Goal: Task Accomplishment & Management: Complete application form

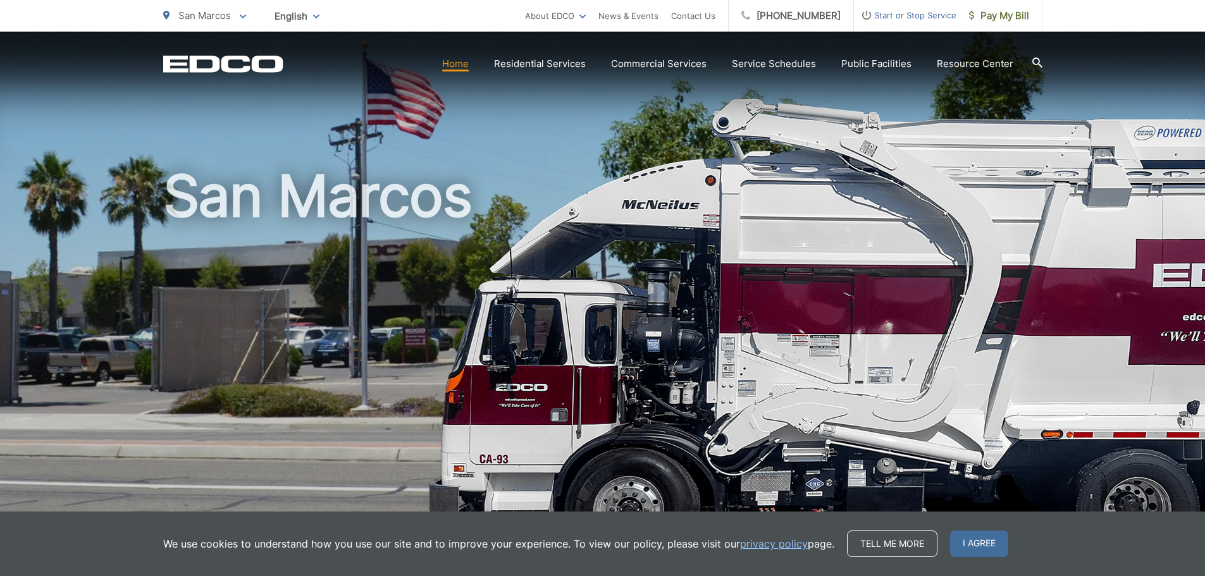
click at [247, 14] on ul "San Marcos To change your zip code, enter it below and press change. Change Tak…" at bounding box center [344, 16] width 362 height 32
click at [238, 20] on p "San Marcos" at bounding box center [204, 15] width 83 height 15
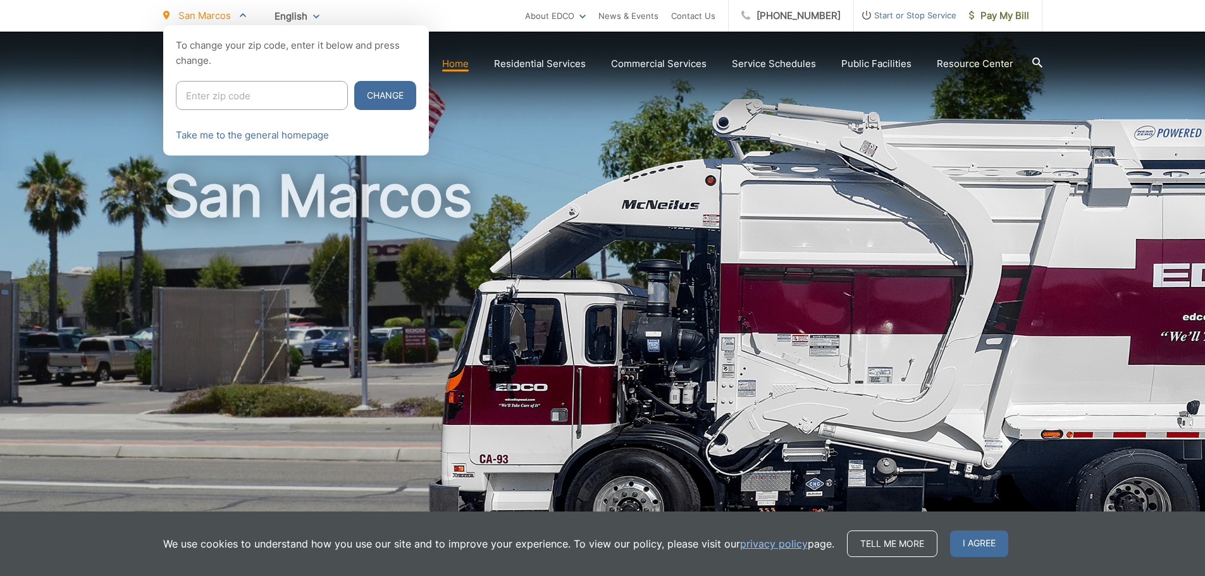
click at [279, 87] on input "Enter zip code" at bounding box center [262, 95] width 172 height 29
type input "92083"
click at [354, 100] on button "Change" at bounding box center [385, 95] width 62 height 29
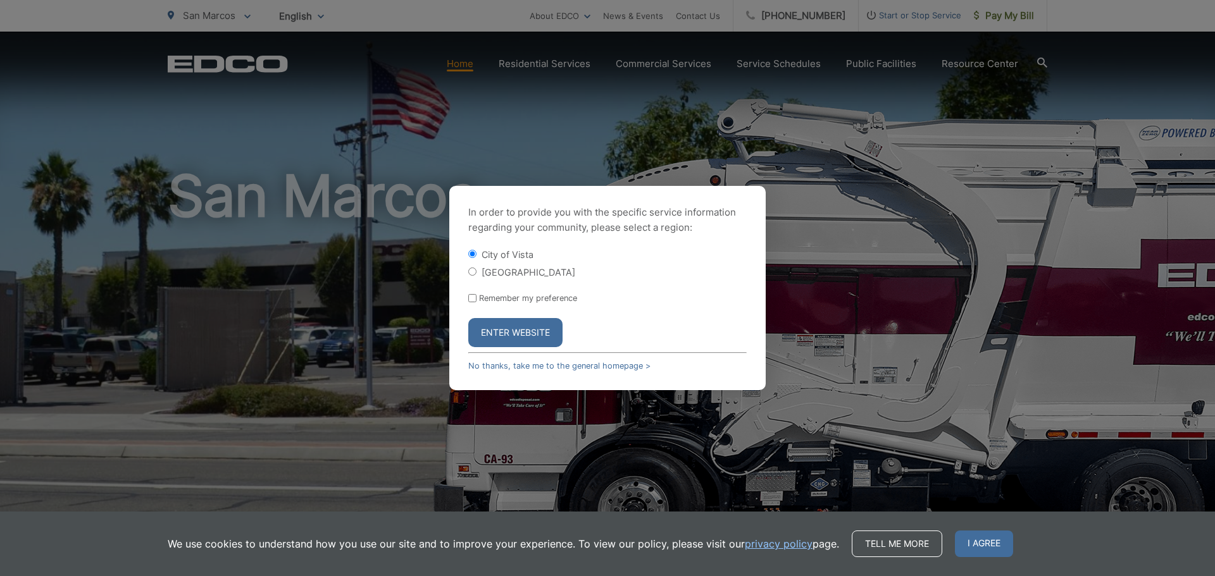
click at [535, 337] on button "Enter Website" at bounding box center [515, 332] width 94 height 29
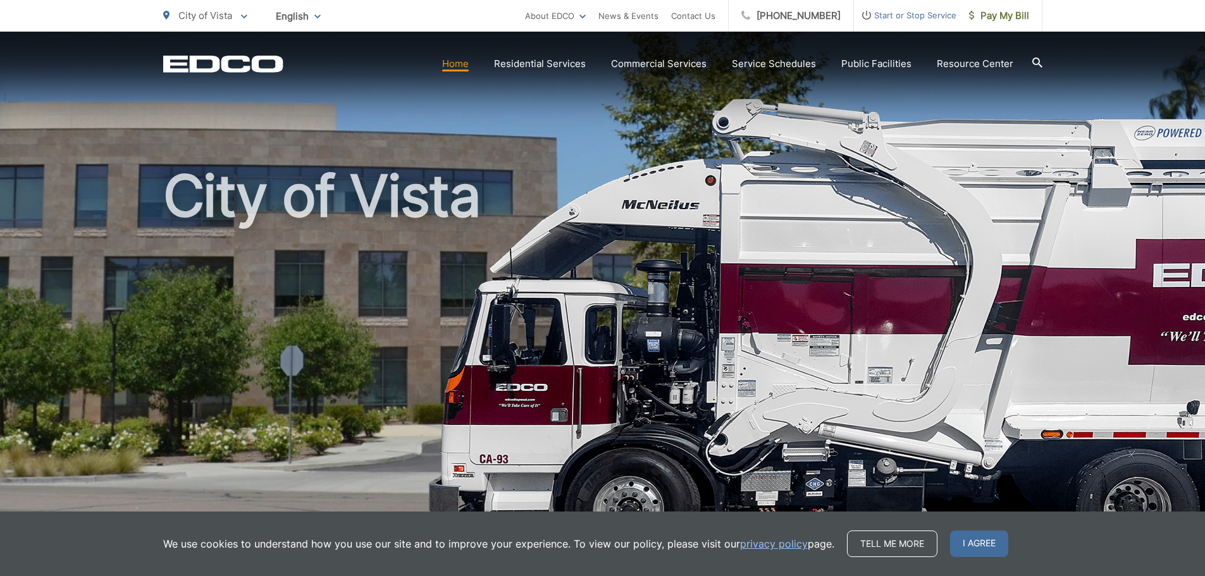
click at [894, 16] on span "Start or Stop Service" at bounding box center [905, 15] width 102 height 15
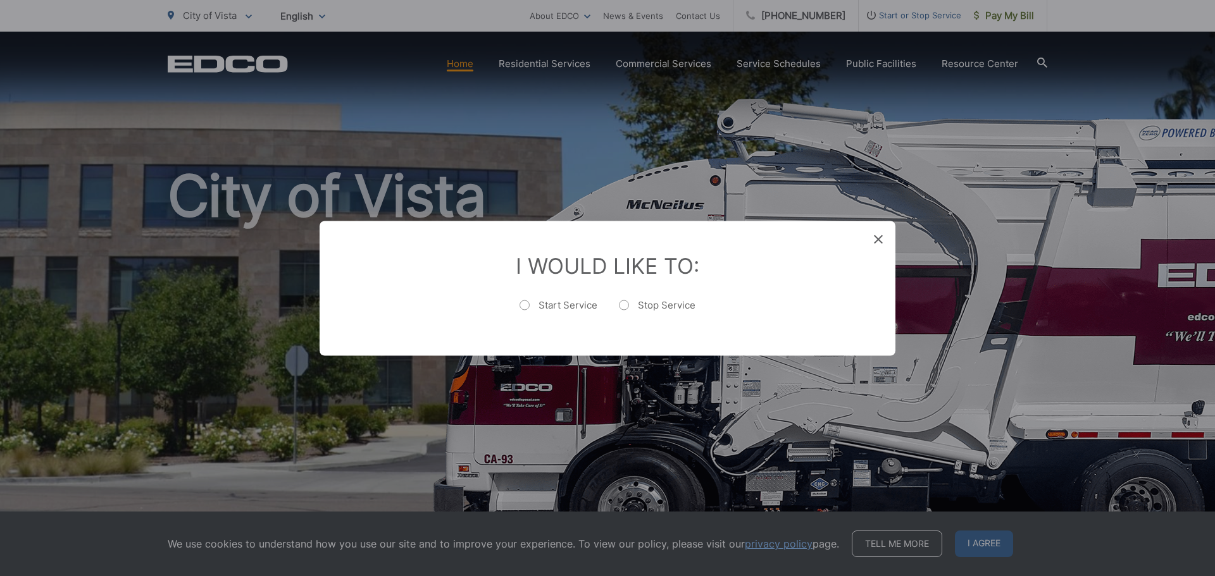
click at [519, 300] on label "Start Service" at bounding box center [558, 311] width 78 height 25
radio input "true"
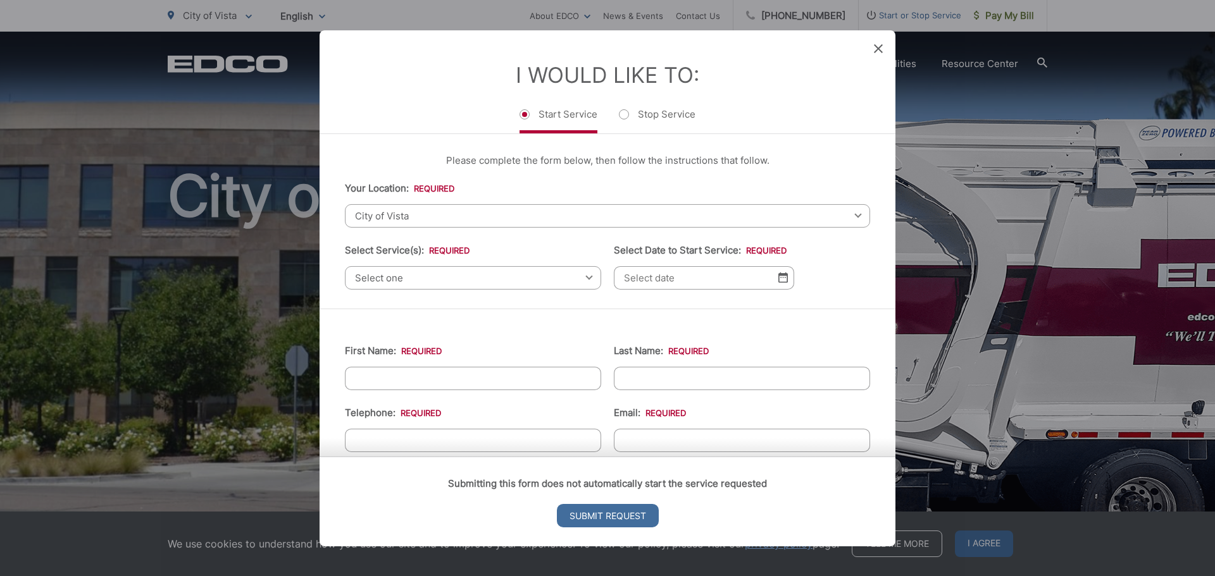
click at [443, 279] on span "Select one" at bounding box center [473, 277] width 256 height 23
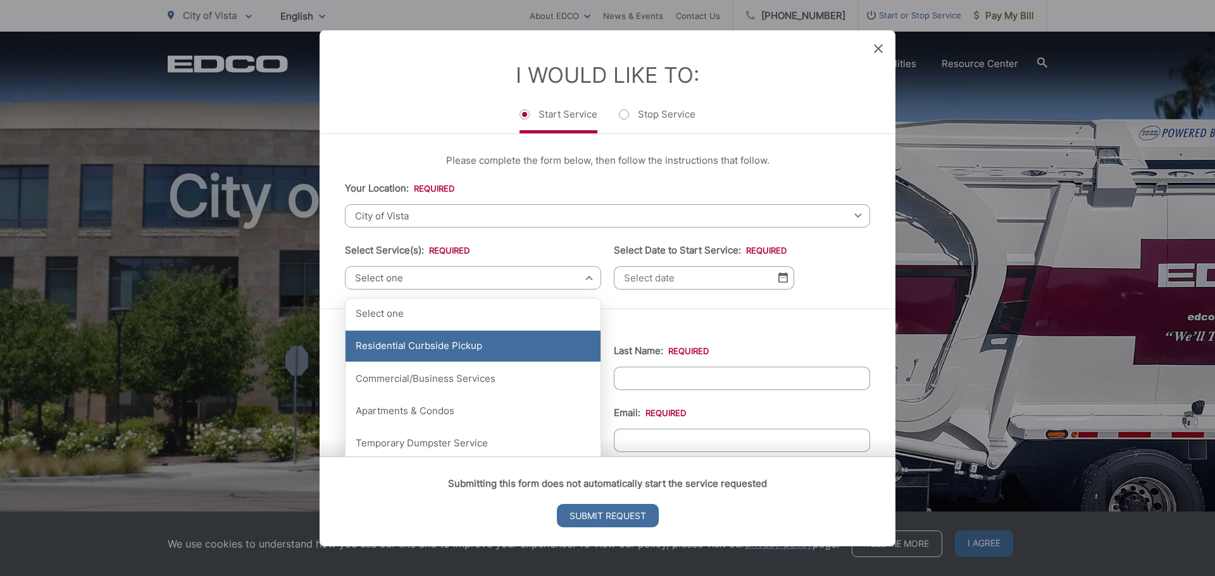
click at [429, 340] on div "Residential Curbside Pickup" at bounding box center [472, 347] width 255 height 32
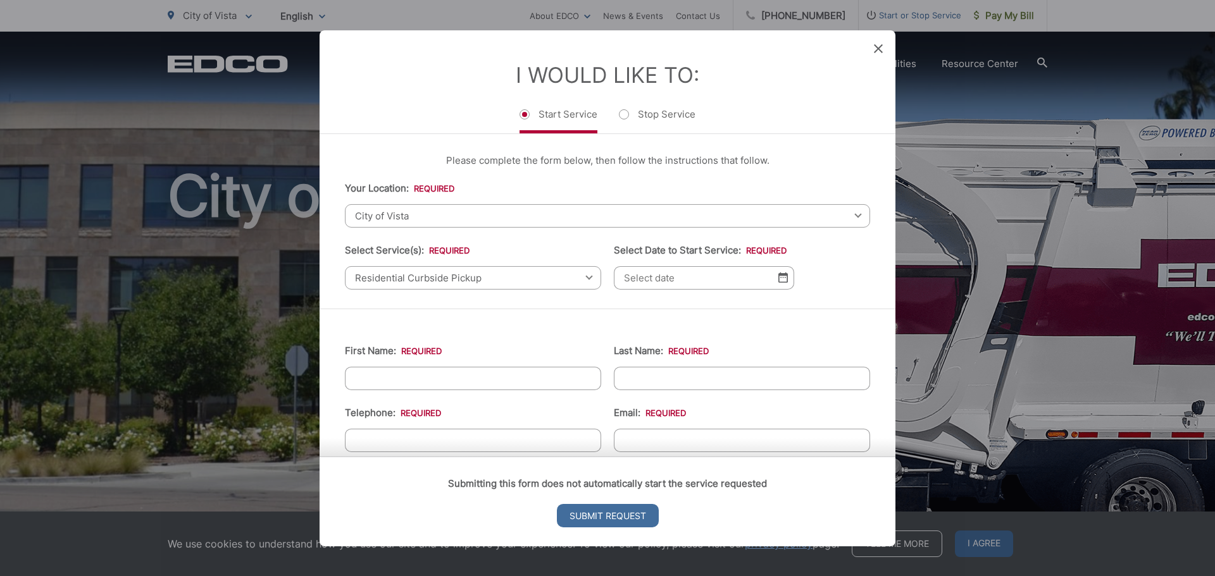
click at [624, 289] on input "Select Date to Start Service: *" at bounding box center [704, 277] width 180 height 23
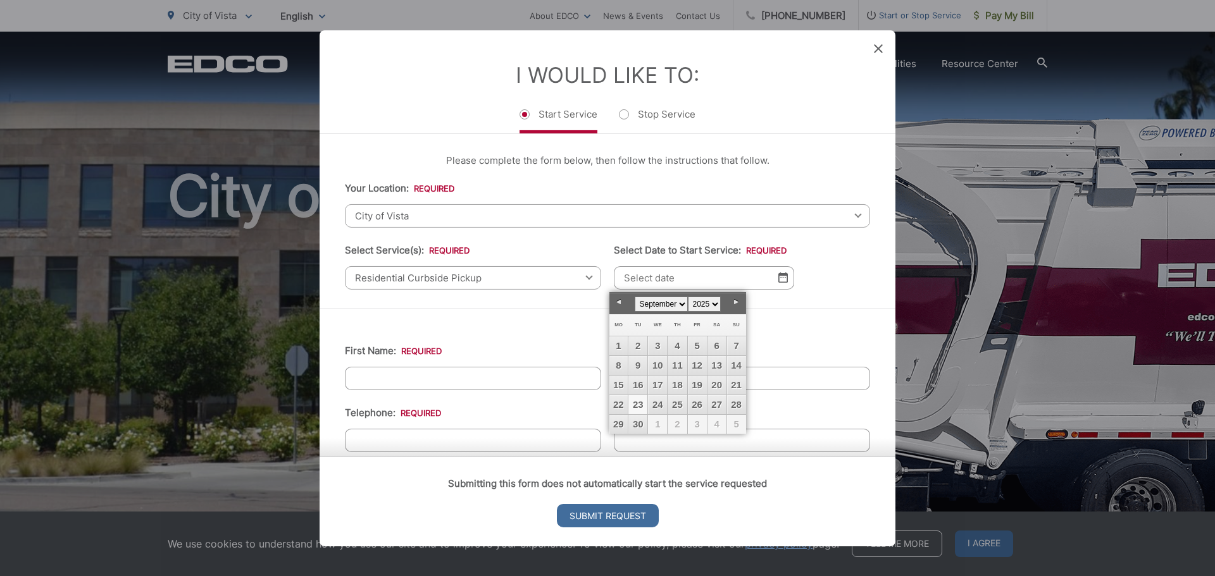
click at [638, 405] on link "23" at bounding box center [637, 404] width 19 height 19
type input "[DATE]"
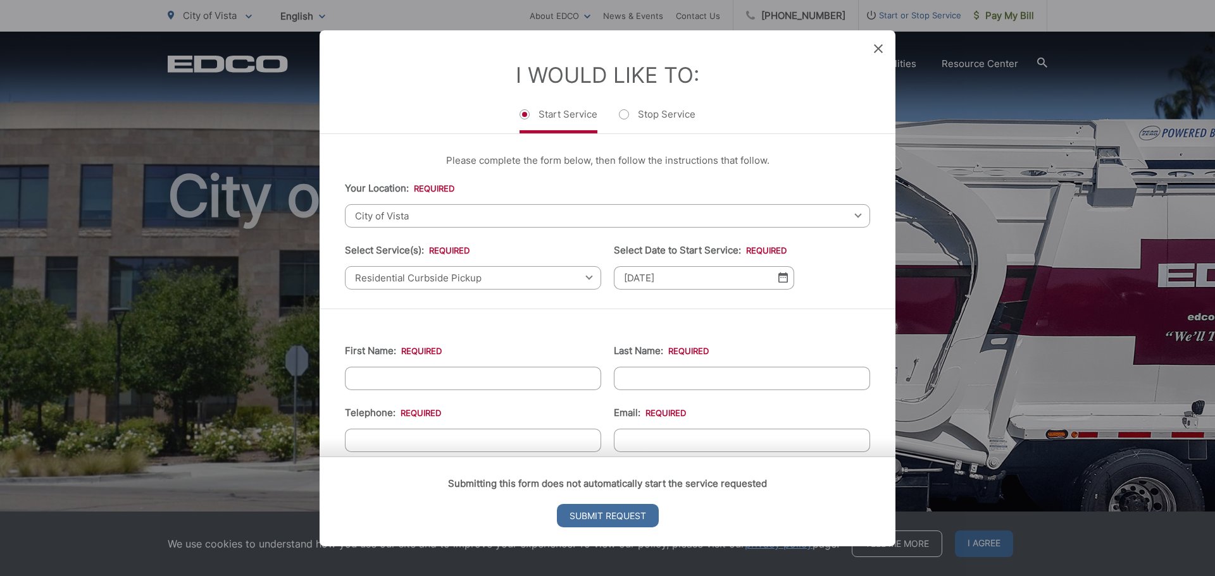
click at [433, 378] on input "First Name: *" at bounding box center [473, 377] width 256 height 23
type input "[PERSON_NAME]"
type input "Sobrino"
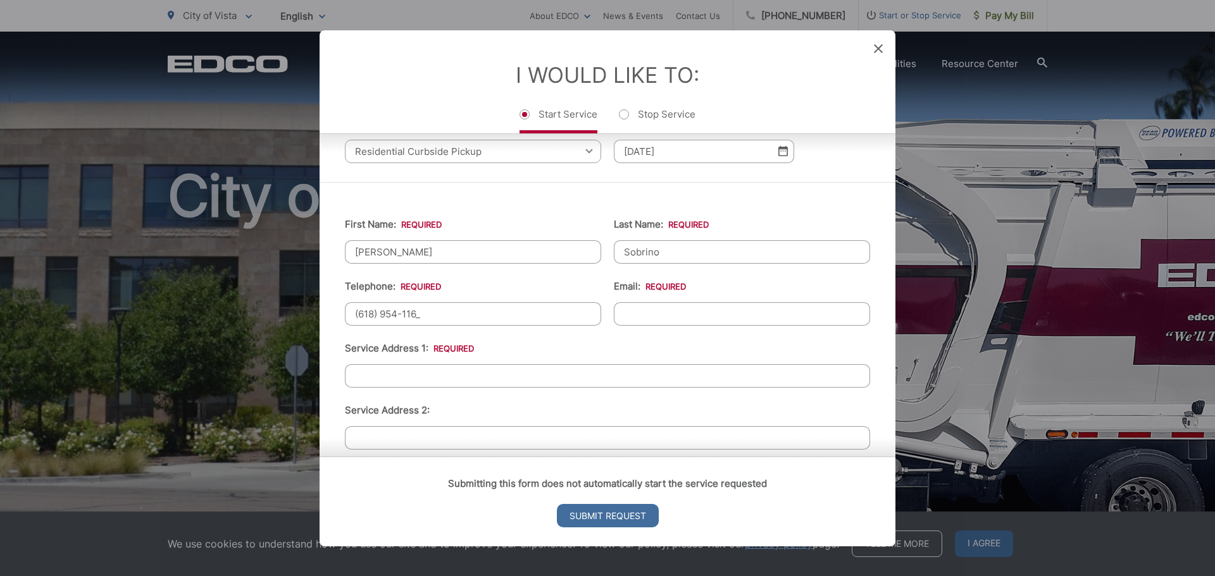
type input "[PHONE_NUMBER]"
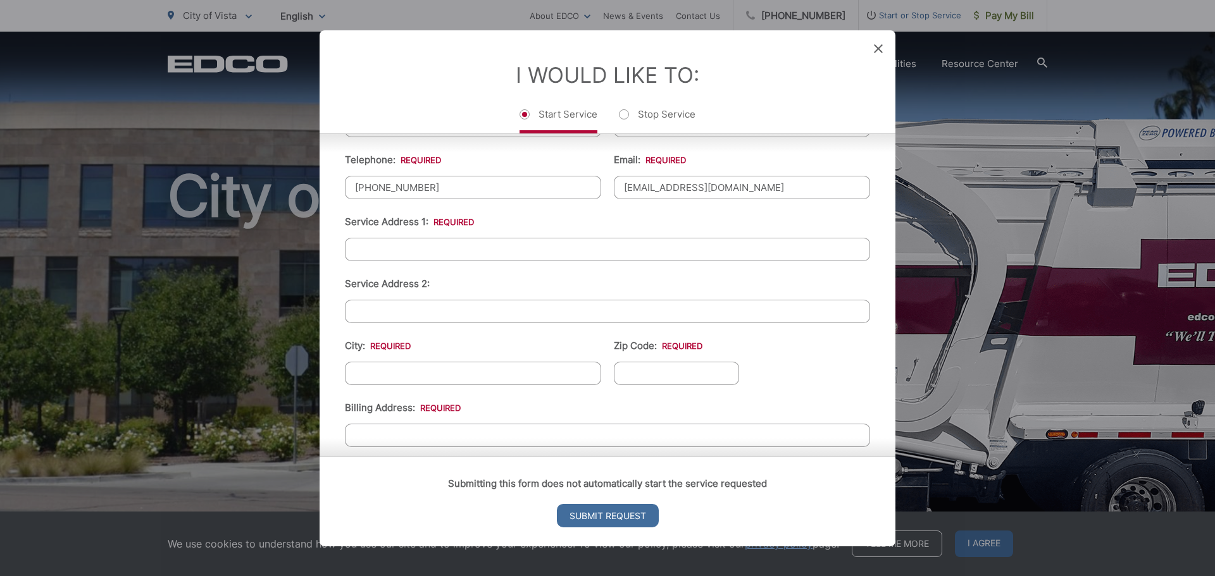
type input "[EMAIL_ADDRESS][DOMAIN_NAME]"
click at [435, 257] on input "Service Address 1: *" at bounding box center [607, 248] width 525 height 23
type input "322 [PERSON_NAME] Dr"
type input "Vista"
type input "9"
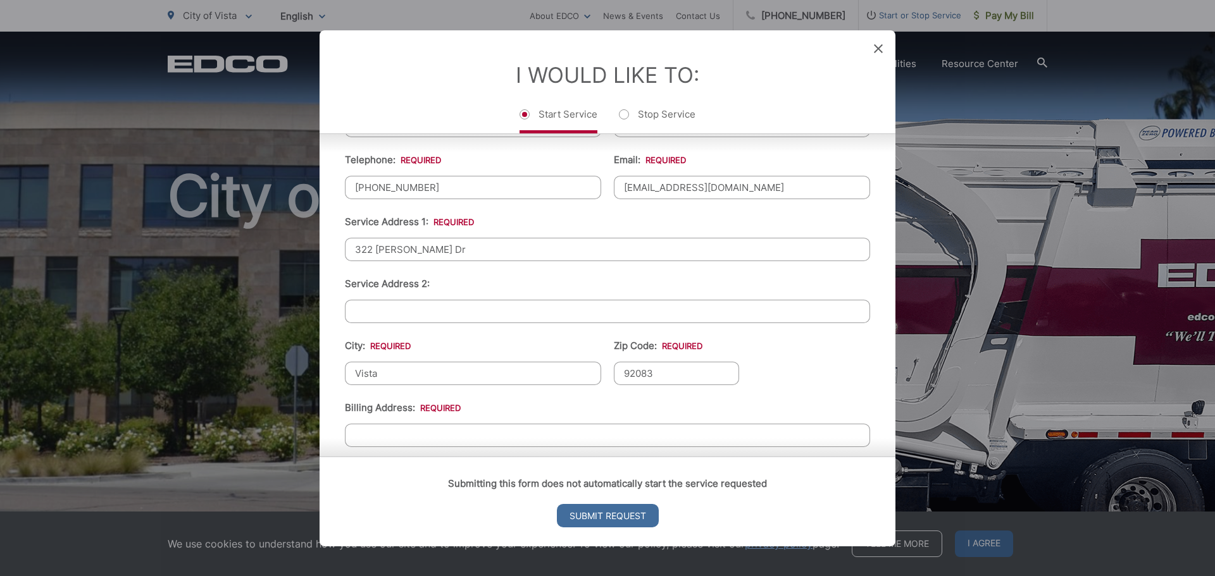
type input "92083"
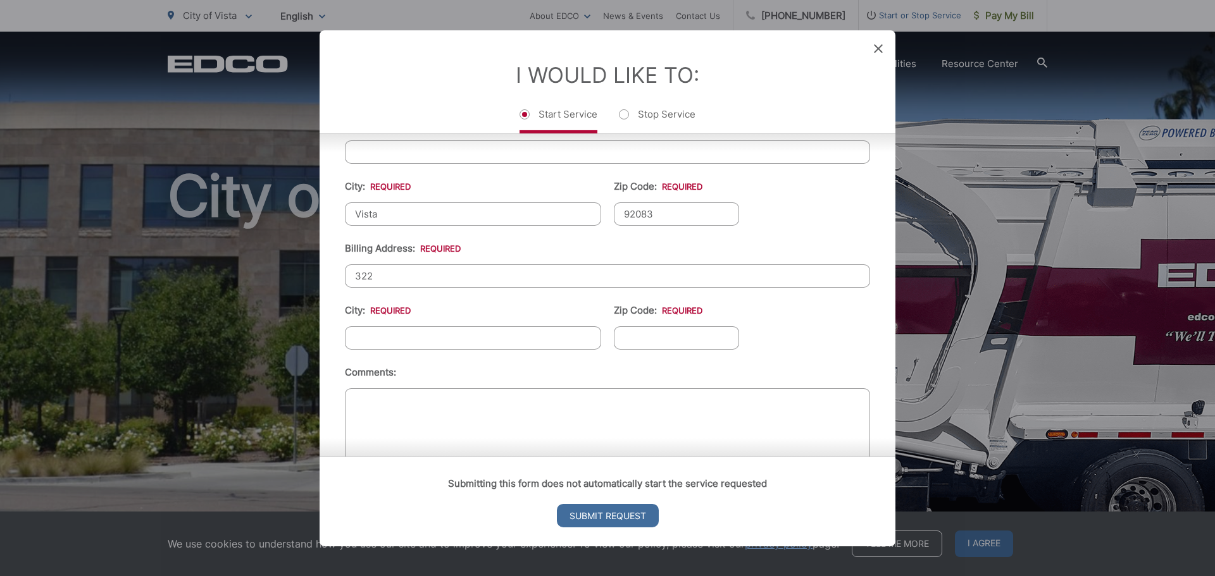
scroll to position [443, 0]
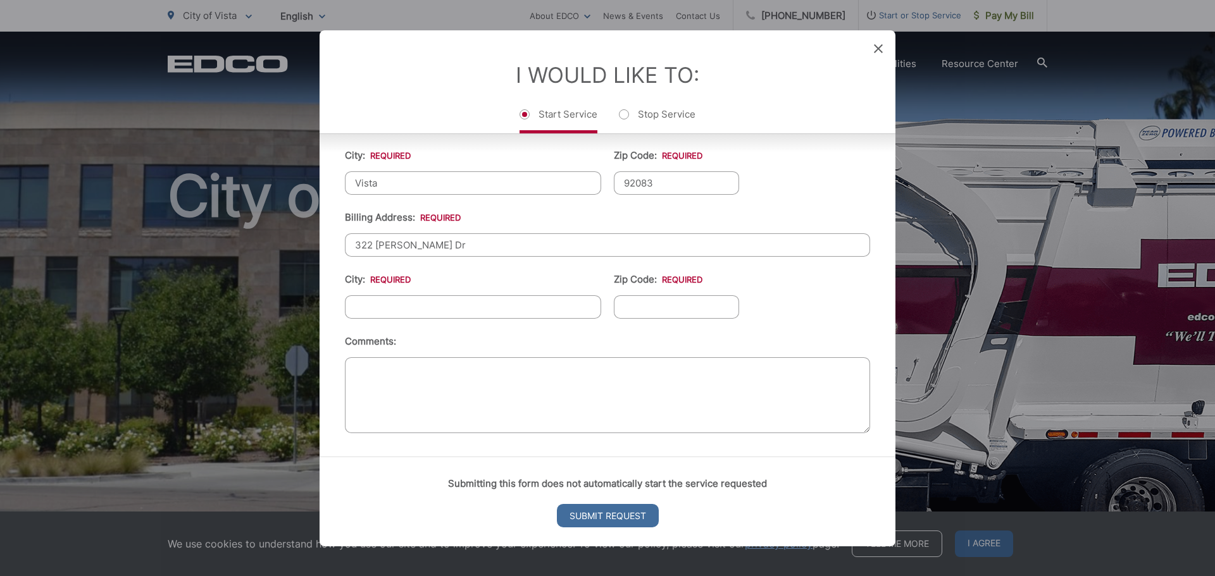
type input "322 [PERSON_NAME] Dr"
type input "Vista"
type input "92083"
click at [628, 510] on input "Submit Request" at bounding box center [608, 515] width 102 height 23
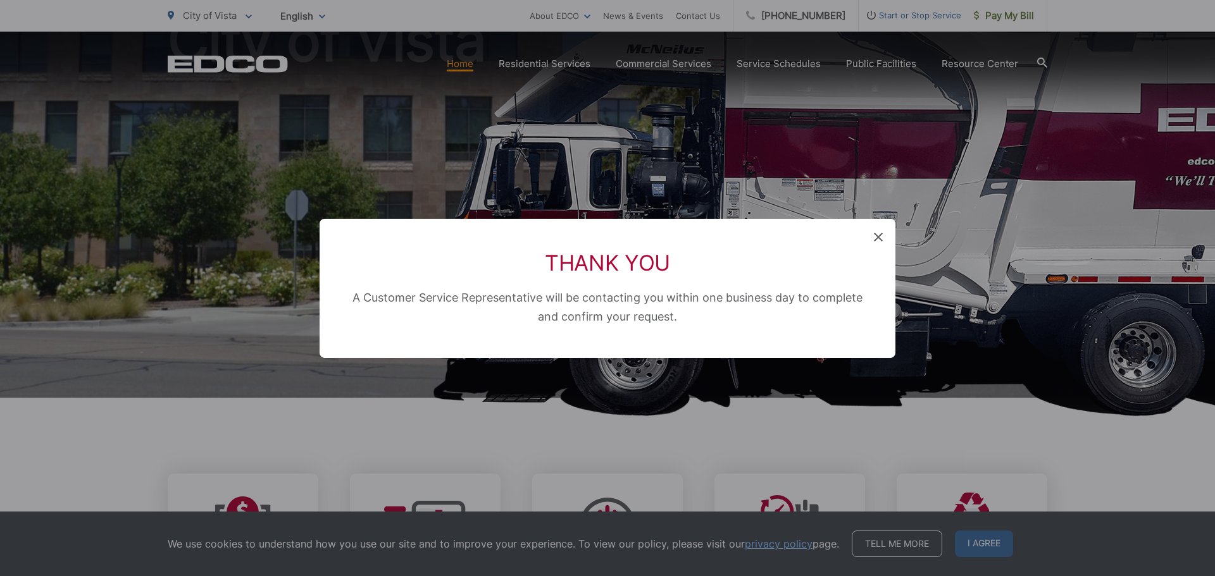
scroll to position [0, 0]
